Goal: Find specific page/section: Find specific page/section

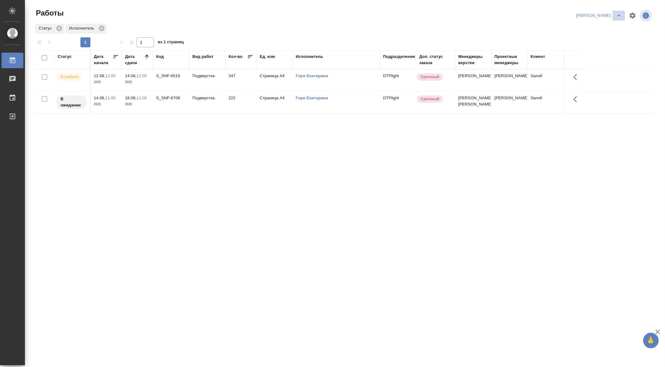
click at [620, 16] on icon "split button" at bounding box center [618, 16] width 3 height 2
click at [611, 27] on li "Ничье" at bounding box center [612, 28] width 25 height 10
